Goal: Task Accomplishment & Management: Use online tool/utility

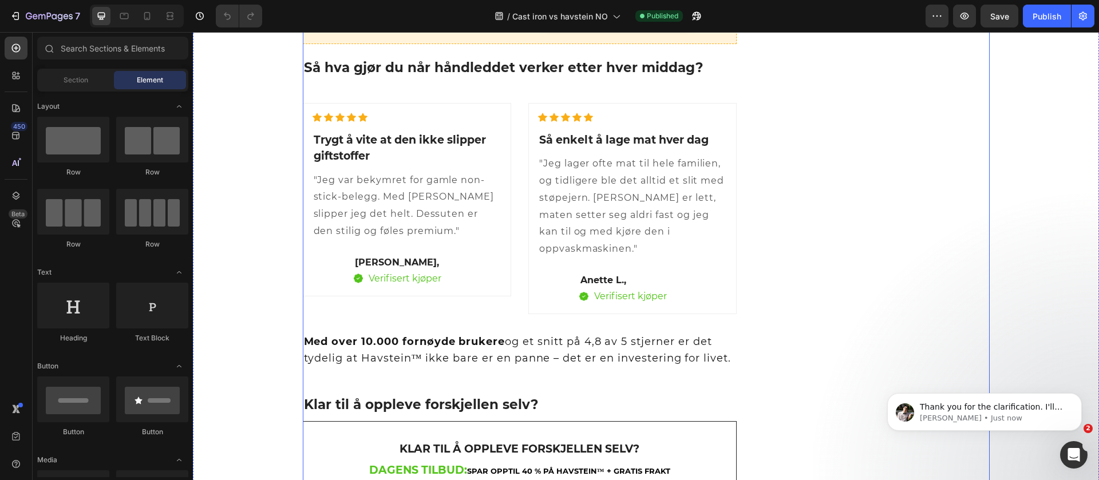
scroll to position [1288, 0]
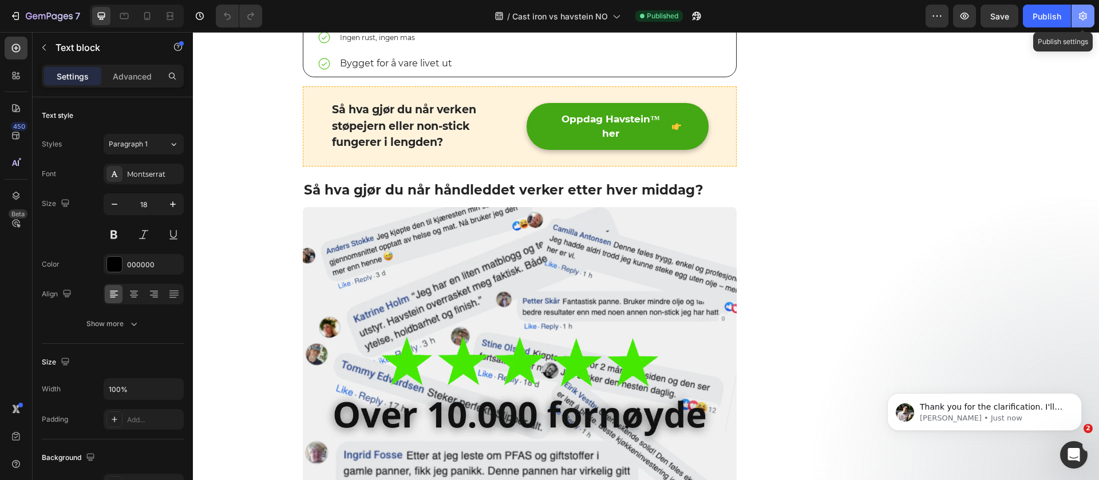
click at [1084, 15] on icon "button" at bounding box center [1083, 16] width 3 height 3
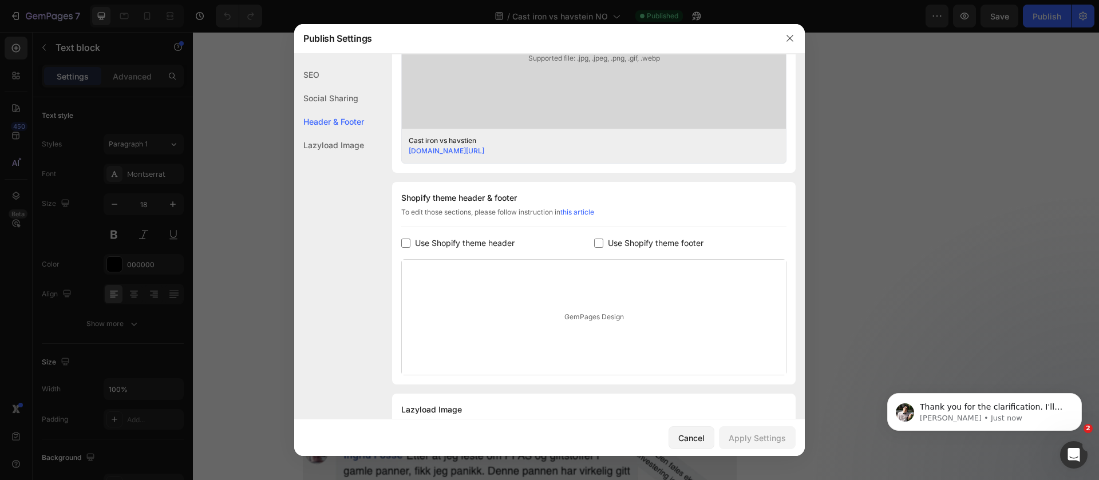
scroll to position [469, 0]
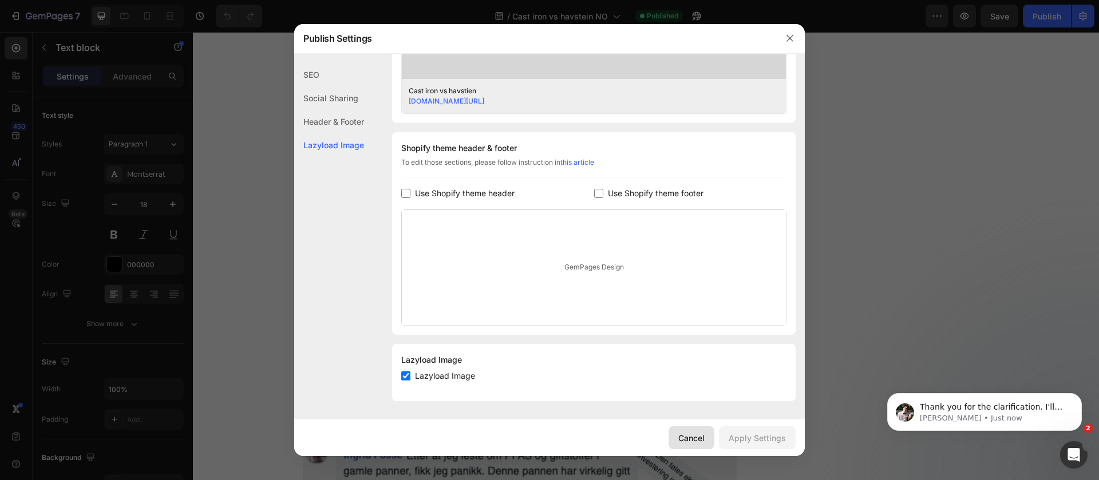
click at [692, 433] on div "Cancel" at bounding box center [691, 438] width 26 height 12
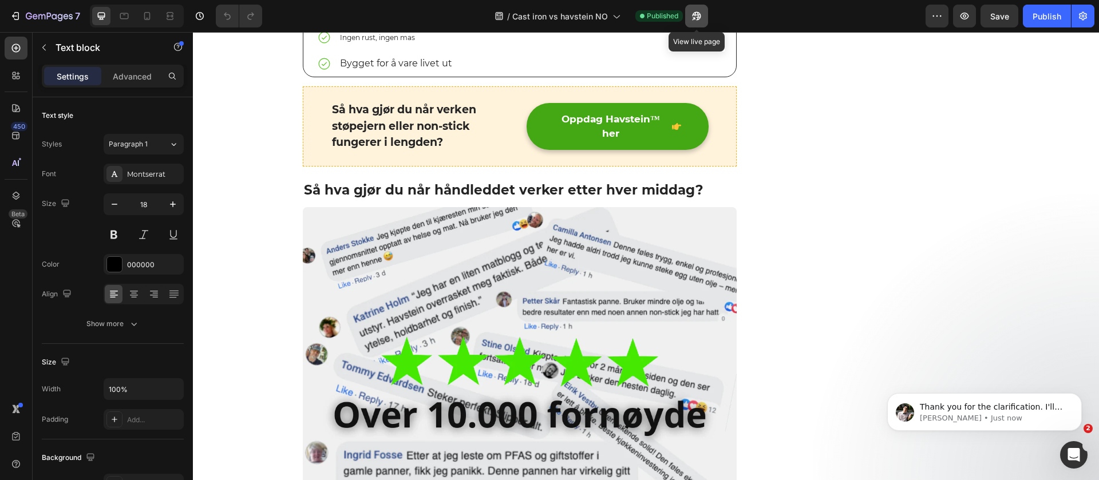
click at [698, 10] on icon "button" at bounding box center [696, 15] width 11 height 11
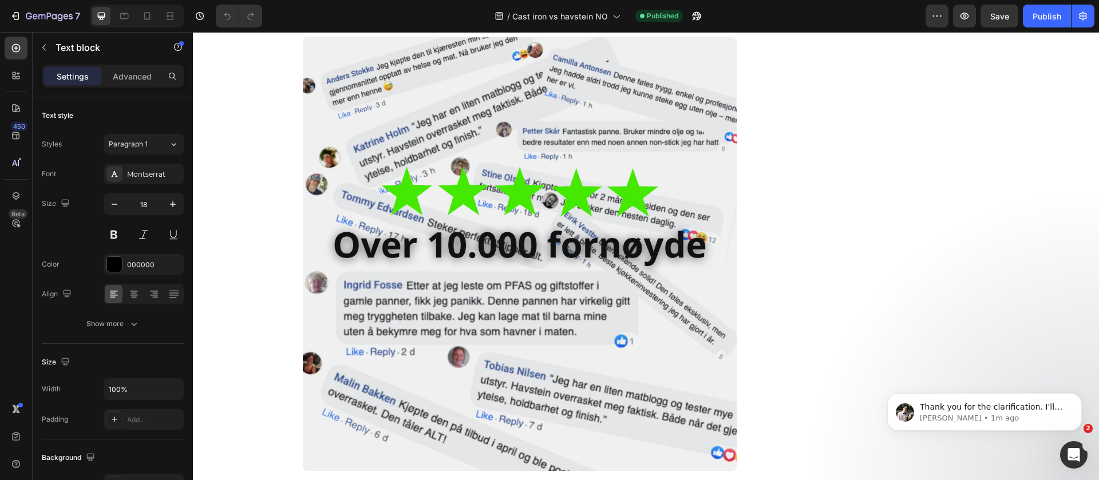
scroll to position [1460, 0]
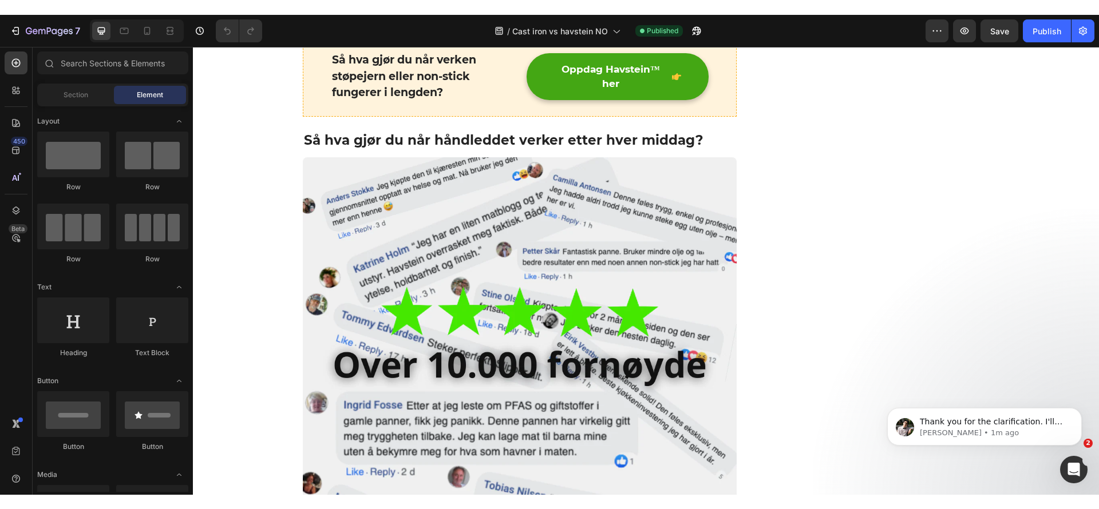
scroll to position [1334, 0]
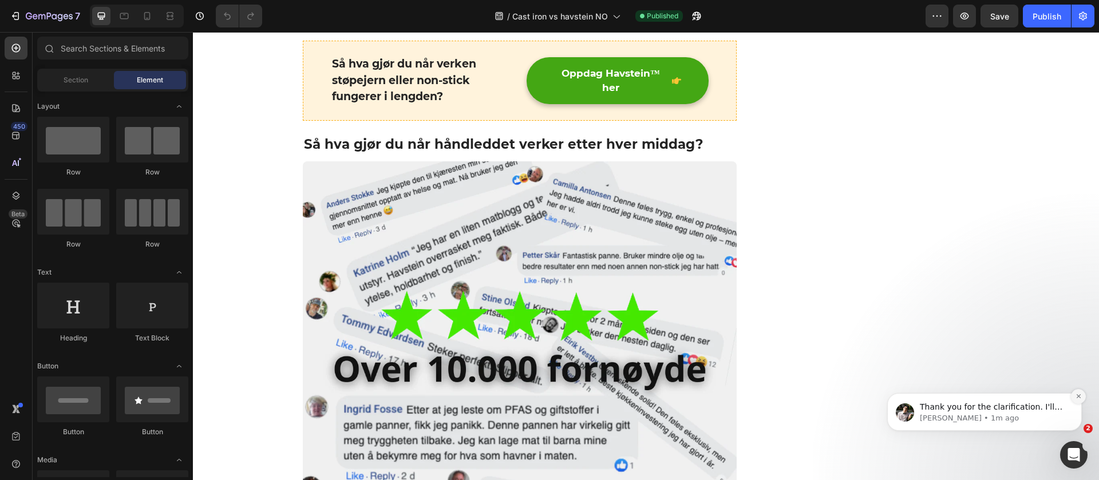
click at [1082, 397] on button "Dismiss notification" at bounding box center [1078, 396] width 15 height 15
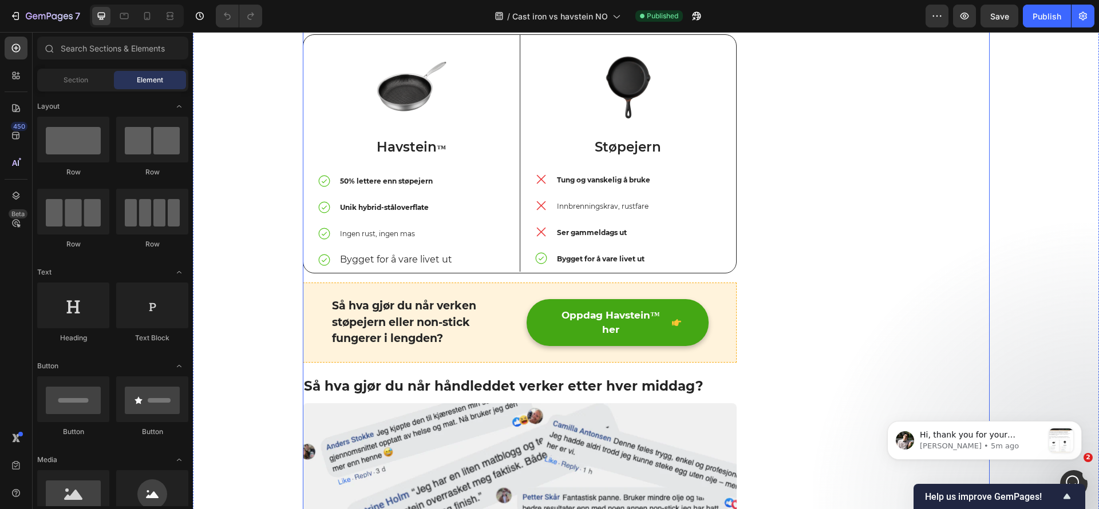
scroll to position [1076, 0]
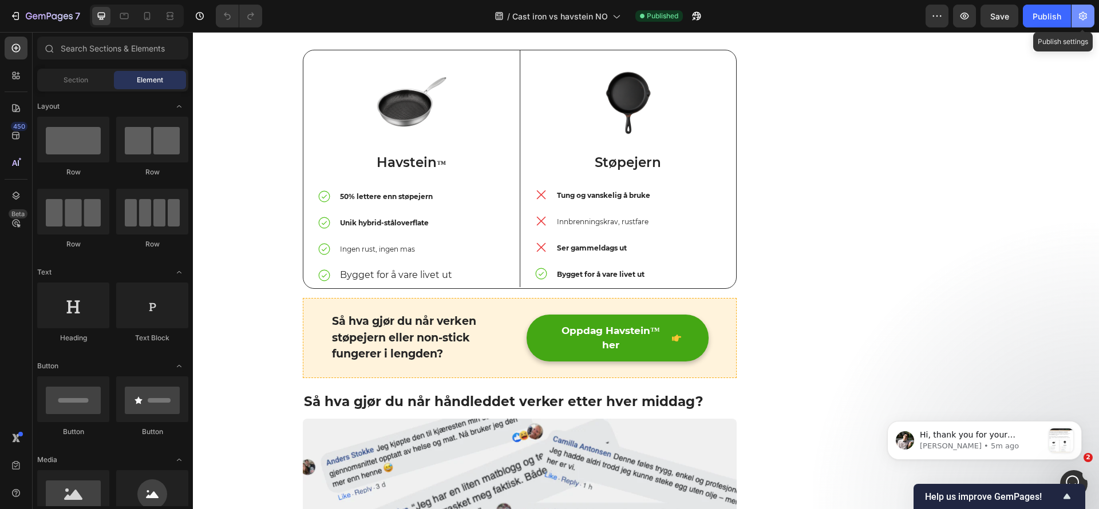
click at [1083, 18] on icon "button" at bounding box center [1082, 15] width 11 height 11
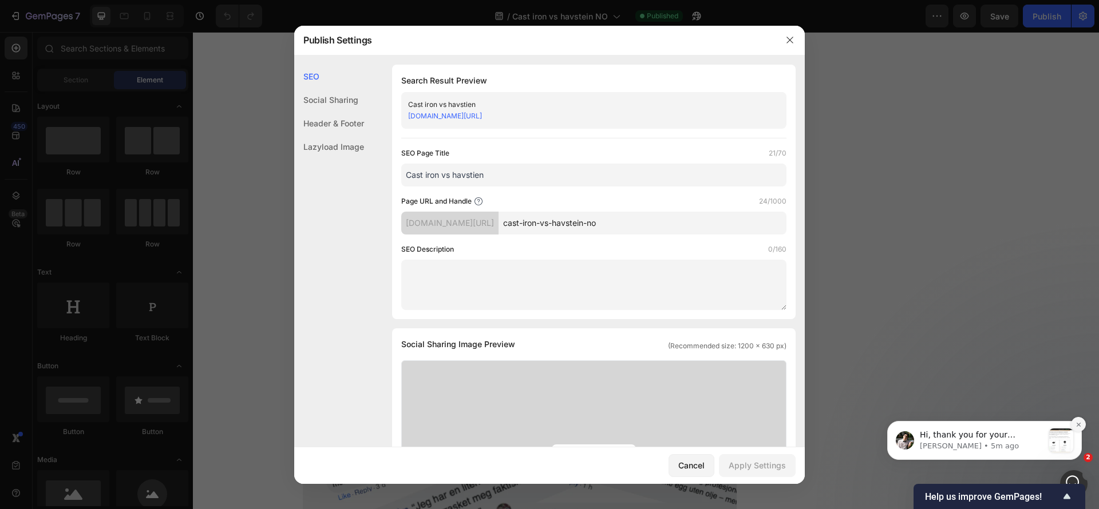
click at [1078, 420] on button "Dismiss notification" at bounding box center [1078, 424] width 15 height 15
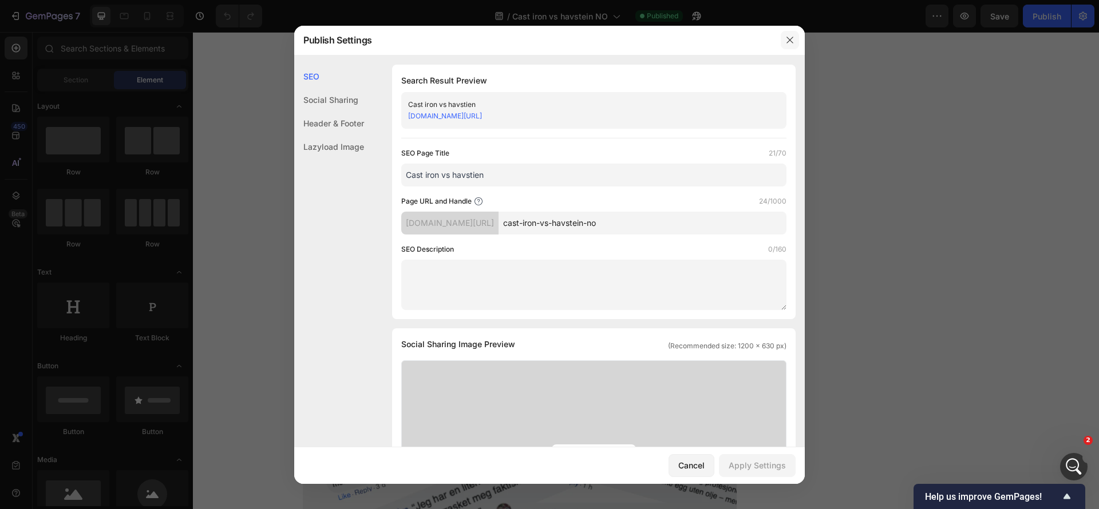
drag, startPoint x: 790, startPoint y: 37, endPoint x: 326, endPoint y: 12, distance: 464.9
click at [791, 37] on icon "button" at bounding box center [789, 39] width 9 height 9
